Goal: Use online tool/utility

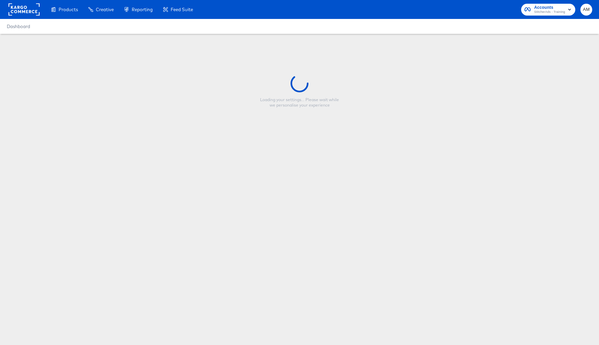
type input "[PERSON_NAME] simple test"
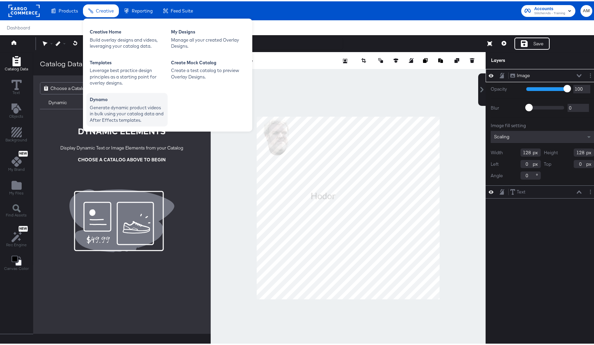
click at [114, 112] on div "Generate dynamic product videos in bulk using your catalog data and After Effec…" at bounding box center [127, 112] width 75 height 19
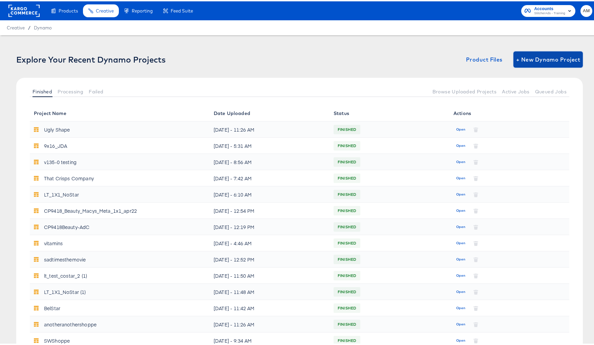
click at [552, 59] on span "+ New Dynamo Project" at bounding box center [548, 58] width 64 height 9
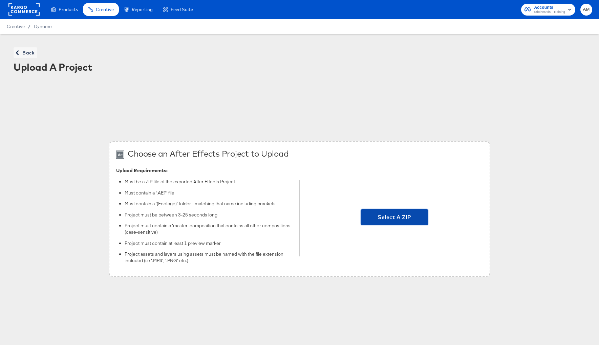
click at [399, 219] on span "Select A ZIP" at bounding box center [394, 217] width 62 height 9
click at [395, 218] on input "Select A ZIP" at bounding box center [395, 218] width 0 height 0
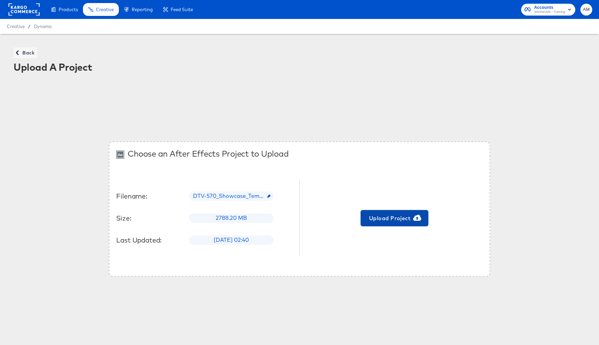
click at [383, 216] on span "Upload Project" at bounding box center [394, 218] width 62 height 9
